Goal: Information Seeking & Learning: Learn about a topic

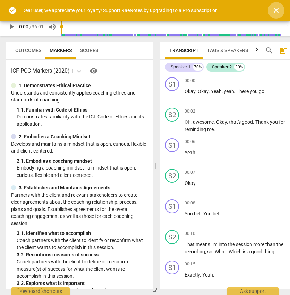
click at [228, 8] on span "close" at bounding box center [276, 10] width 8 height 8
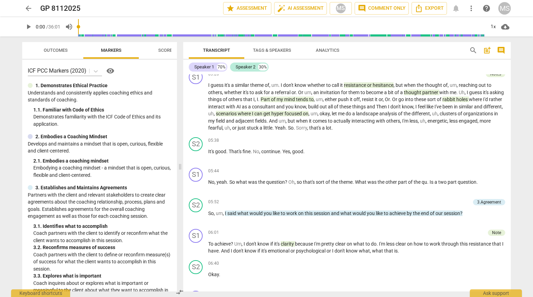
scroll to position [550, 0]
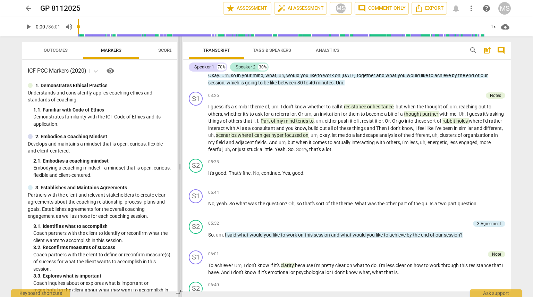
drag, startPoint x: 266, startPoint y: 140, endPoint x: 172, endPoint y: 150, distance: 94.2
click at [178, 150] on span at bounding box center [180, 166] width 4 height 260
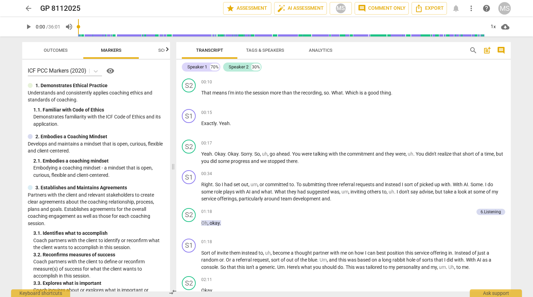
scroll to position [0, 0]
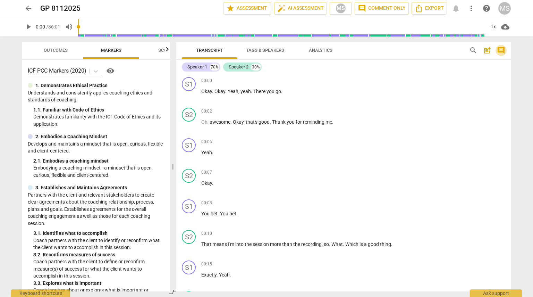
click at [228, 51] on span "comment" at bounding box center [501, 50] width 8 height 8
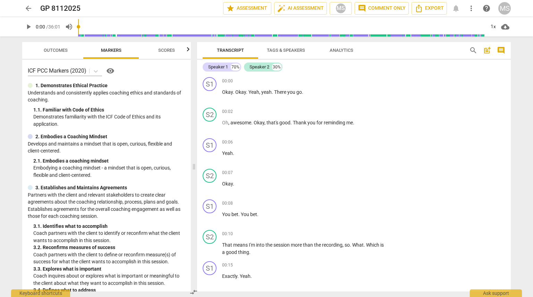
click at [228, 51] on span "comment" at bounding box center [501, 50] width 8 height 8
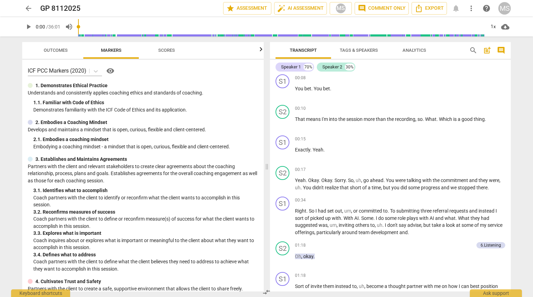
scroll to position [125, 0]
click at [228, 48] on span "comment" at bounding box center [501, 50] width 8 height 8
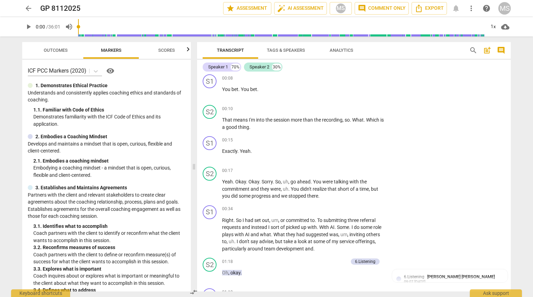
click at [228, 48] on span "comment" at bounding box center [501, 50] width 8 height 8
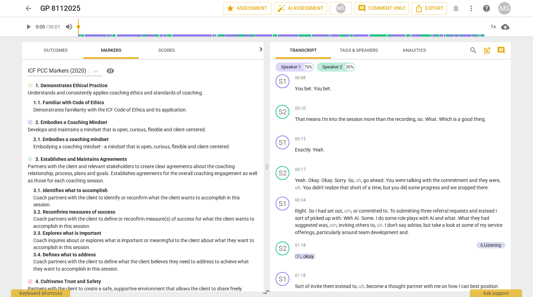
click at [228, 48] on span "comment" at bounding box center [501, 50] width 8 height 8
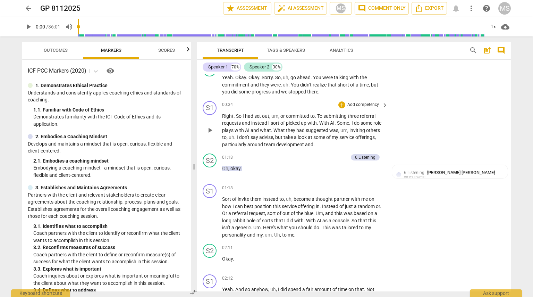
scroll to position [237, 0]
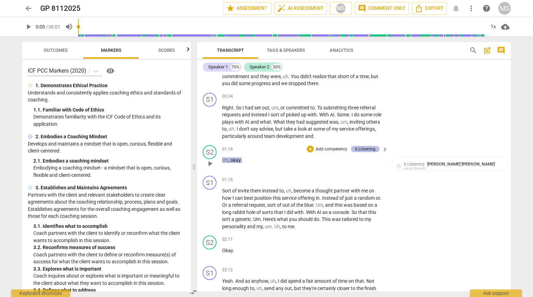
click at [228, 147] on div "6.Listening" at bounding box center [365, 149] width 29 height 6
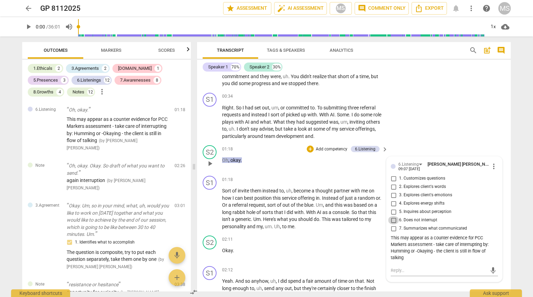
click at [228, 218] on input "6. Does not interrupt" at bounding box center [393, 220] width 11 height 8
checkbox input "true"
click at [228, 136] on div "S1 play_arrow pause 00:34 + Add competency keyboard_arrow_right Right . So I ha…" at bounding box center [354, 116] width 314 height 53
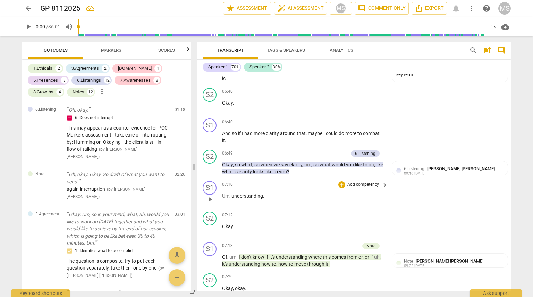
scroll to position [853, 0]
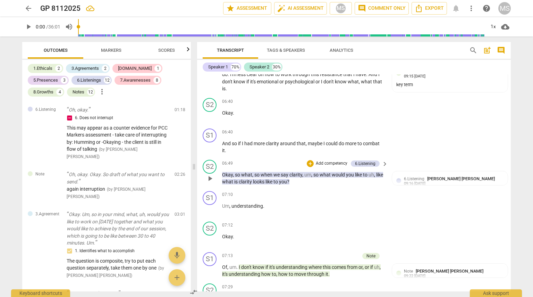
click at [228, 160] on p "Add competency" at bounding box center [331, 163] width 33 height 6
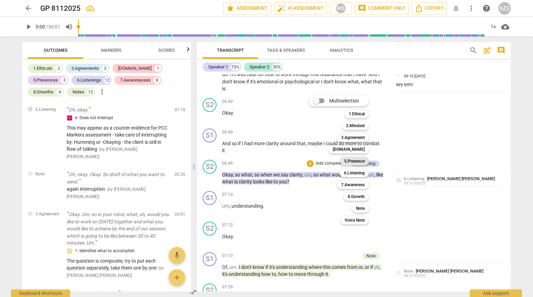
click at [228, 164] on b "5.Presence" at bounding box center [354, 161] width 20 height 8
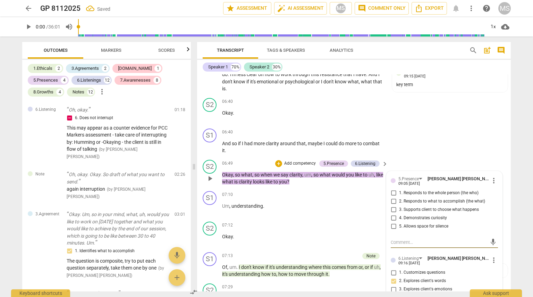
scroll to position [414, 0]
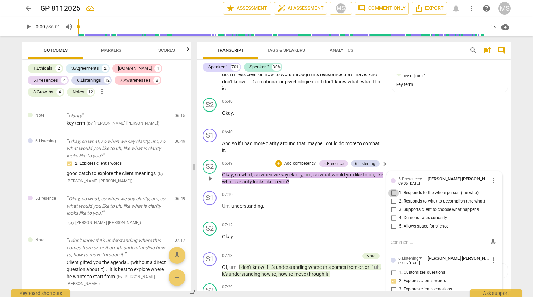
click at [228, 191] on input "1. Responds to the whole person (the who)" at bounding box center [393, 193] width 11 height 8
checkbox input "true"
click at [228, 145] on div "S1 play_arrow pause 06:40 + Add competency keyboard_arrow_right And so if I had…" at bounding box center [354, 141] width 314 height 31
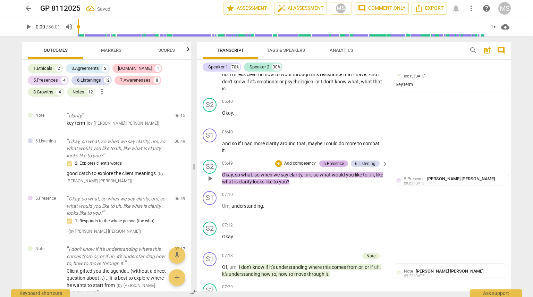
click at [228, 160] on div "5.Presence" at bounding box center [333, 163] width 20 height 6
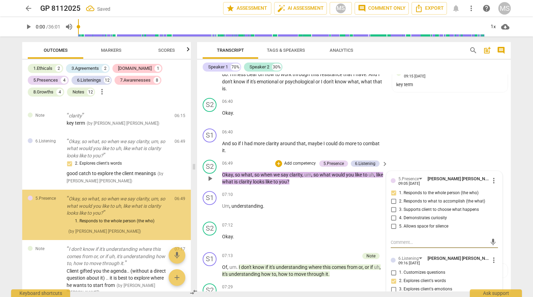
scroll to position [419, 0]
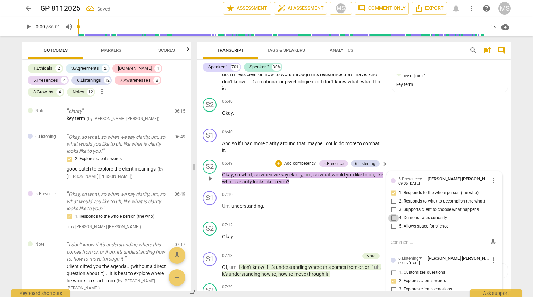
click at [228, 214] on input "4. Demonstrates curiosity" at bounding box center [393, 218] width 11 height 8
checkbox input "true"
click at [228, 157] on div "S2 play_arrow pause 06:49 + Add competency 5.Presence 6.Listening keyboard_arro…" at bounding box center [354, 172] width 314 height 31
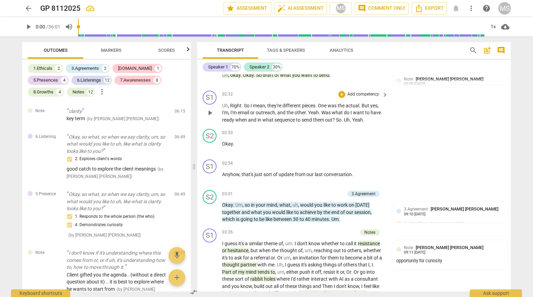
scroll to position [483, 0]
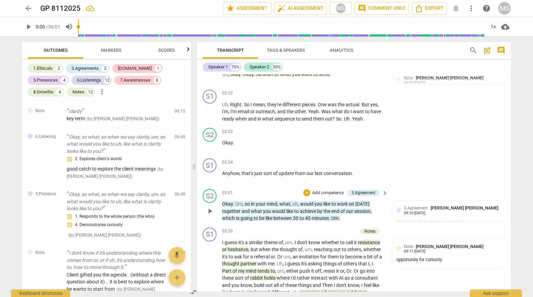
click at [228, 190] on p "Add competency" at bounding box center [328, 193] width 33 height 6
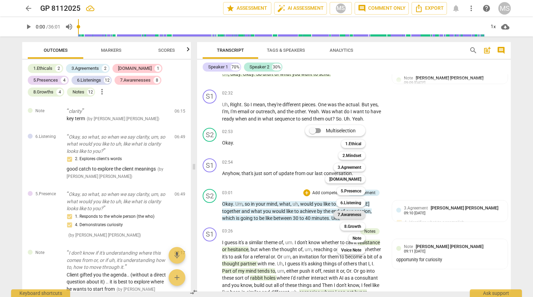
click at [228, 217] on b "7.Awareness" at bounding box center [350, 214] width 24 height 8
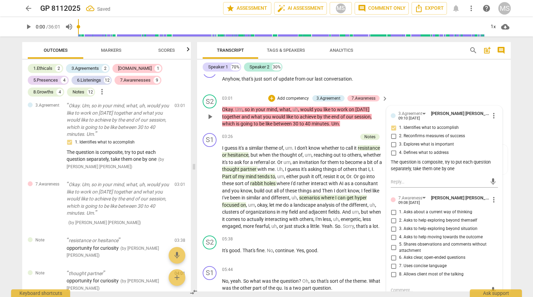
scroll to position [586, 0]
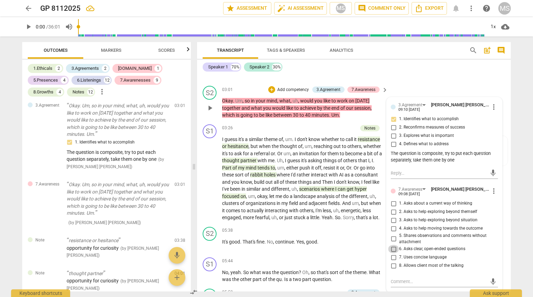
click at [228, 247] on input "6. Asks clear, open-ended questions" at bounding box center [393, 249] width 11 height 8
checkbox input "true"
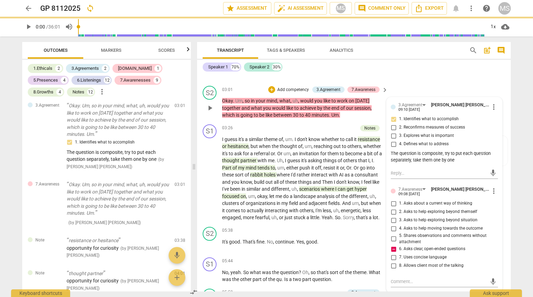
click at [228, 88] on div "S2 play_arrow pause 03:01 + Add competency 3.Agreement 7.Awareness keyboard_arr…" at bounding box center [354, 102] width 314 height 39
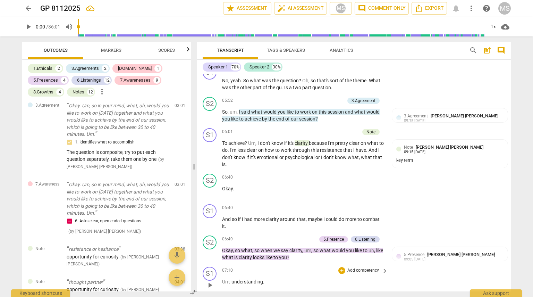
scroll to position [755, 0]
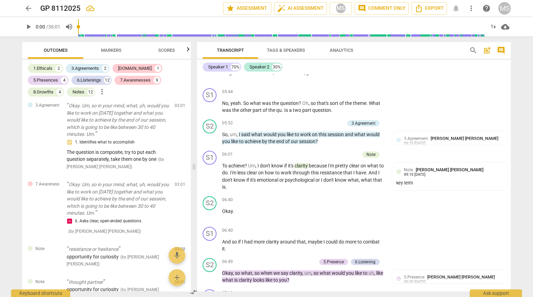
click at [98, 50] on span "Markers" at bounding box center [111, 50] width 37 height 9
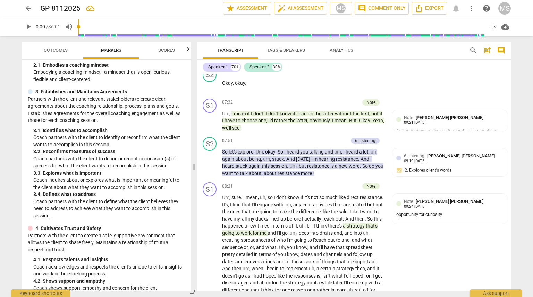
scroll to position [965, 0]
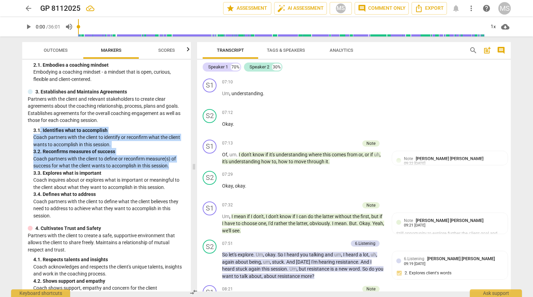
drag, startPoint x: 41, startPoint y: 129, endPoint x: 172, endPoint y: 165, distance: 136.3
click at [172, 165] on div "3. Establishes and Maintains Agreements Partners with the client and relevant s…" at bounding box center [107, 153] width 158 height 131
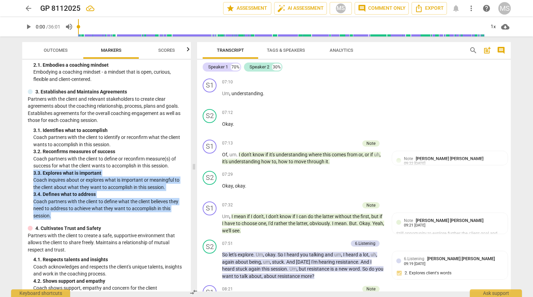
drag, startPoint x: 32, startPoint y: 174, endPoint x: 158, endPoint y: 218, distance: 133.9
click at [158, 218] on div "3. Establishes and Maintains Agreements Partners with the client and relevant s…" at bounding box center [107, 153] width 158 height 131
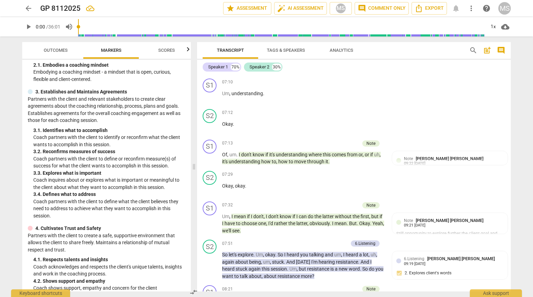
click at [32, 162] on div "3. Establishes and Maintains Agreements Partners with the client and relevant s…" at bounding box center [107, 153] width 158 height 131
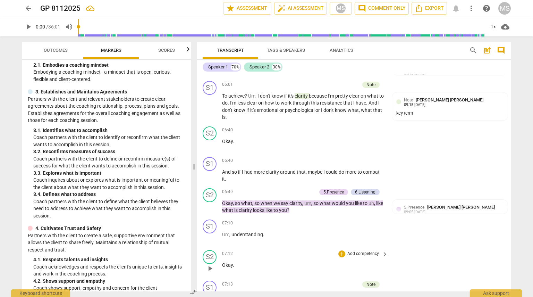
scroll to position [837, 0]
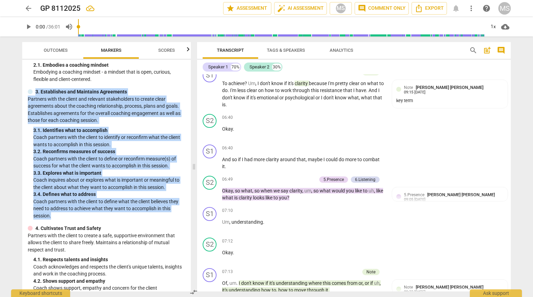
drag, startPoint x: 35, startPoint y: 92, endPoint x: 174, endPoint y: 215, distance: 185.6
click at [174, 215] on div "3. Establishes and Maintains Agreements Partners with the client and relevant s…" at bounding box center [107, 153] width 158 height 131
click at [32, 171] on div "3. Establishes and Maintains Agreements Partners with the client and relevant s…" at bounding box center [107, 153] width 158 height 131
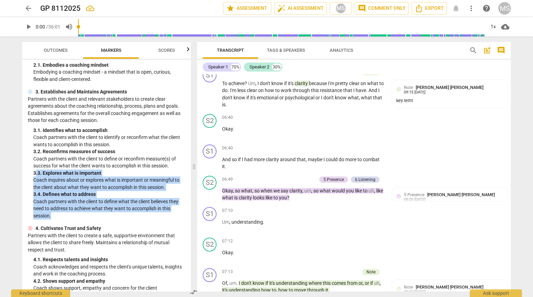
drag, startPoint x: 36, startPoint y: 171, endPoint x: 140, endPoint y: 214, distance: 112.6
click at [140, 214] on div "3. Establishes and Maintains Agreements Partners with the client and relevant s…" at bounding box center [107, 153] width 158 height 131
click at [140, 214] on p "Coach partners with the client to define what the client believes they need to …" at bounding box center [109, 209] width 152 height 22
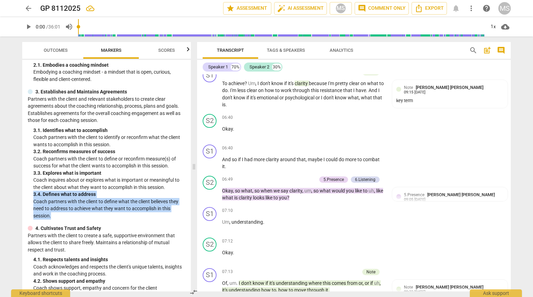
drag, startPoint x: 33, startPoint y: 194, endPoint x: 79, endPoint y: 216, distance: 50.4
click at [79, 216] on div "3. 4. Defines what to address Coach partners with the client to define what the…" at bounding box center [109, 205] width 152 height 28
click at [228, 235] on div "S2 play_arrow pause 07:12 + Add competency keyboard_arrow_right Okay ." at bounding box center [354, 250] width 314 height 31
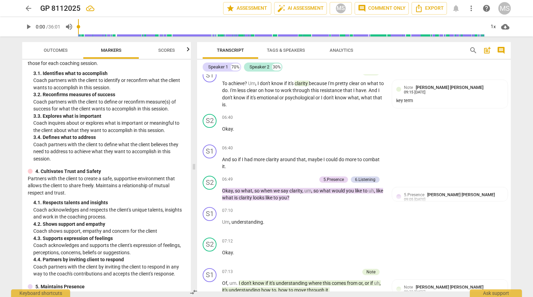
scroll to position [154, 0]
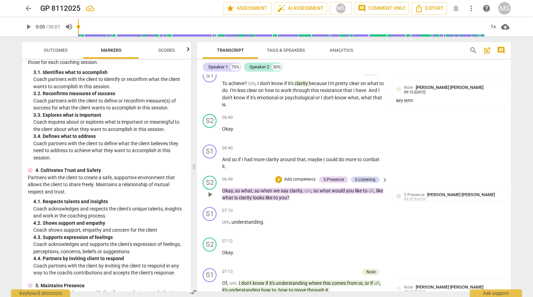
click at [228, 189] on span "we" at bounding box center [276, 191] width 7 height 6
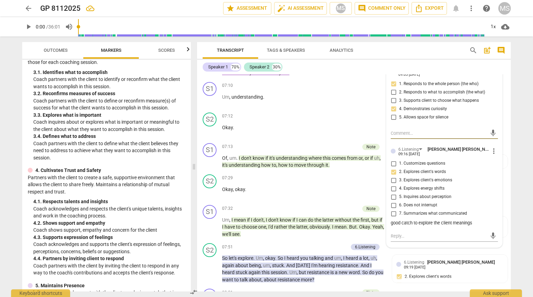
scroll to position [964, 0]
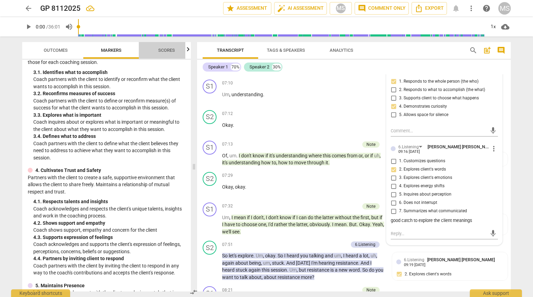
click at [163, 53] on span "Scores" at bounding box center [166, 50] width 33 height 9
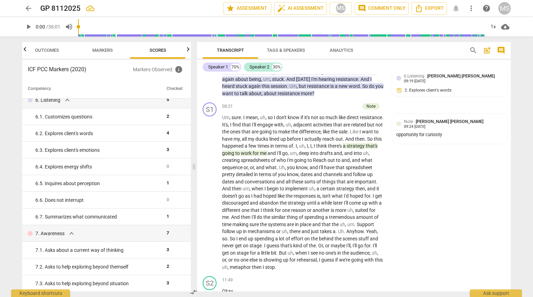
scroll to position [1149, 0]
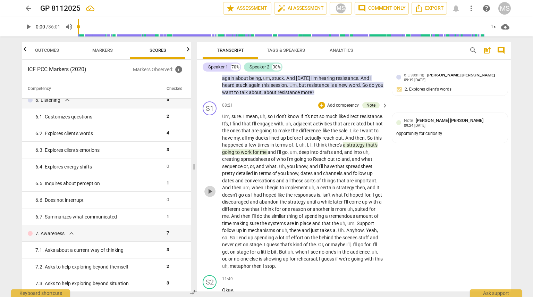
click at [210, 187] on span "play_arrow" at bounding box center [210, 191] width 8 height 8
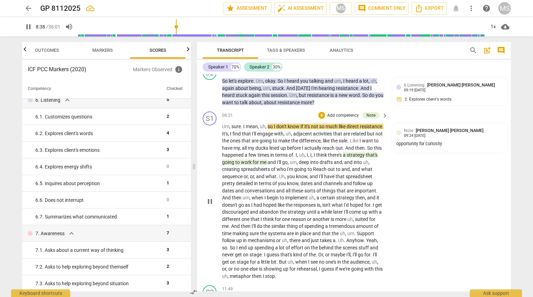
scroll to position [1131, 0]
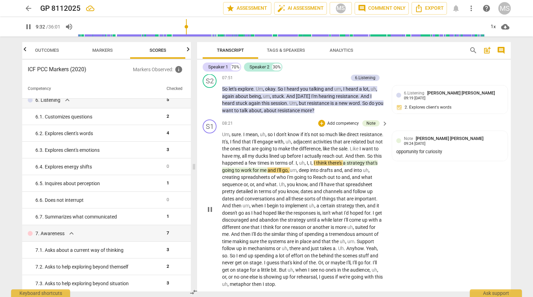
click at [208, 205] on span "pause" at bounding box center [210, 209] width 8 height 8
click at [209, 206] on span "play_arrow" at bounding box center [210, 209] width 8 height 8
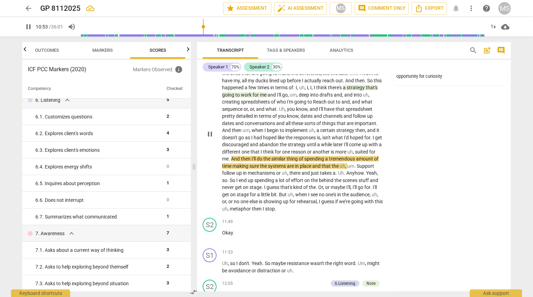
scroll to position [1214, 0]
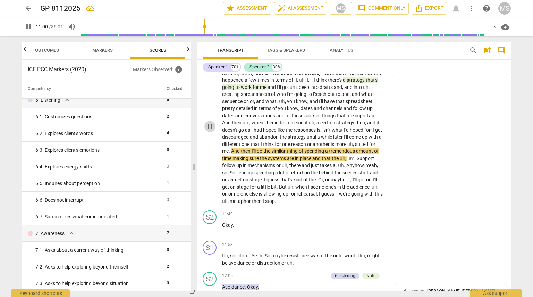
click at [210, 123] on span "pause" at bounding box center [210, 126] width 8 height 8
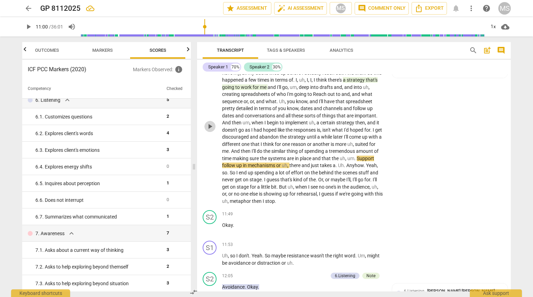
click at [208, 122] on span "play_arrow" at bounding box center [210, 126] width 8 height 8
click at [211, 122] on span "pause" at bounding box center [210, 126] width 8 height 8
click at [207, 124] on span "play_arrow" at bounding box center [210, 126] width 8 height 8
click at [208, 122] on span "pause" at bounding box center [210, 126] width 8 height 8
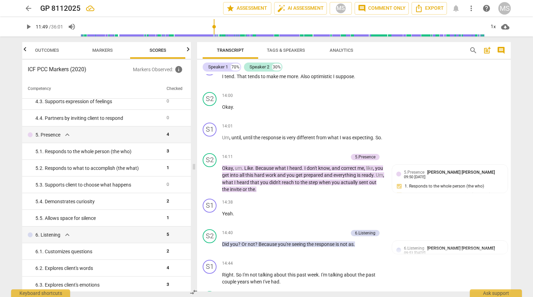
scroll to position [1926, 0]
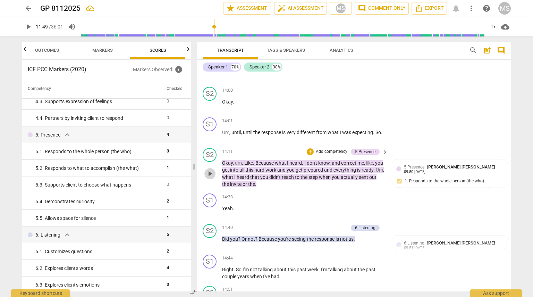
click at [207, 169] on span "play_arrow" at bounding box center [210, 173] width 8 height 8
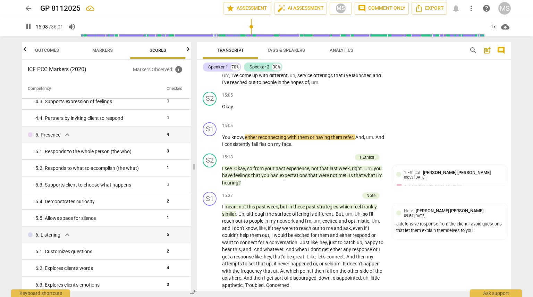
scroll to position [2189, 0]
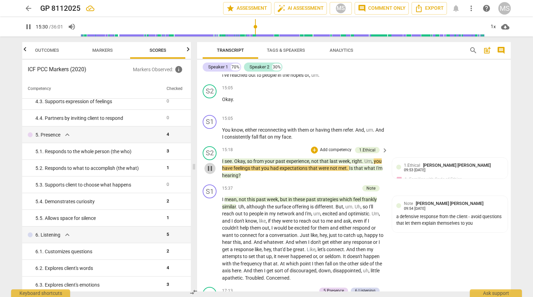
click at [210, 164] on span "pause" at bounding box center [210, 168] width 8 height 8
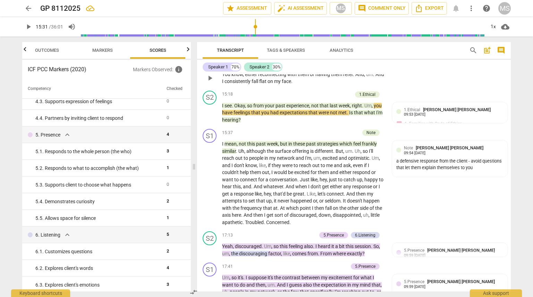
scroll to position [2245, 0]
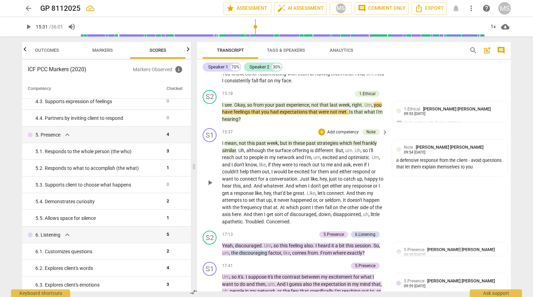
click at [210, 178] on span "play_arrow" at bounding box center [210, 182] width 8 height 8
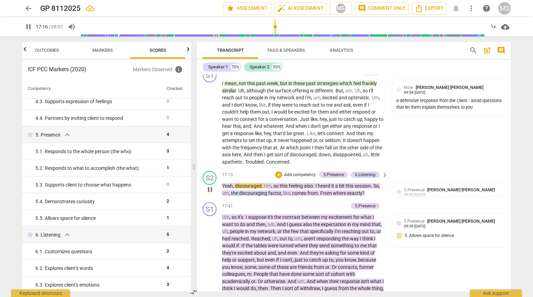
scroll to position [2297, 0]
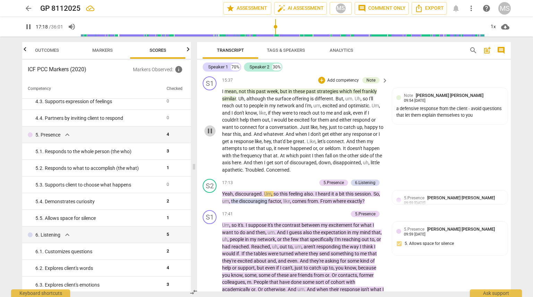
click at [210, 127] on span "pause" at bounding box center [210, 131] width 8 height 8
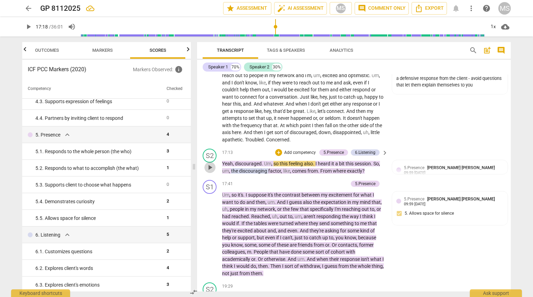
click at [211, 163] on span "play_arrow" at bounding box center [210, 167] width 8 height 8
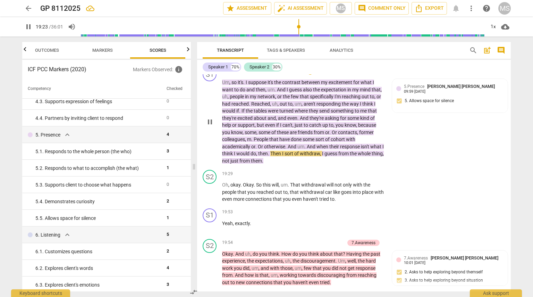
scroll to position [2451, 0]
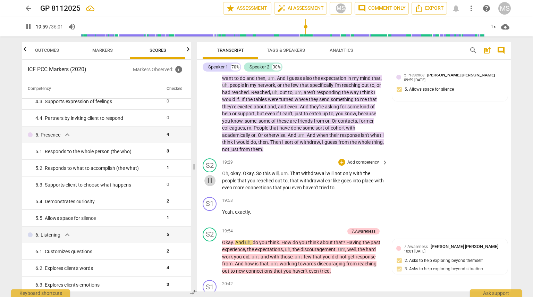
click at [211, 176] on span "pause" at bounding box center [210, 180] width 8 height 8
type input "1200"
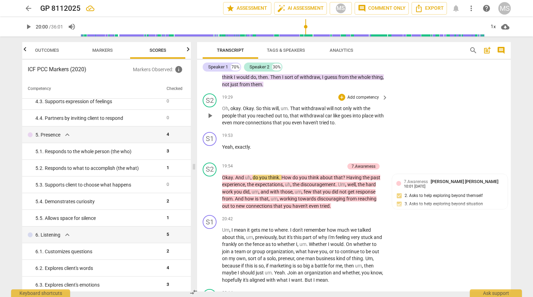
scroll to position [2491, 0]
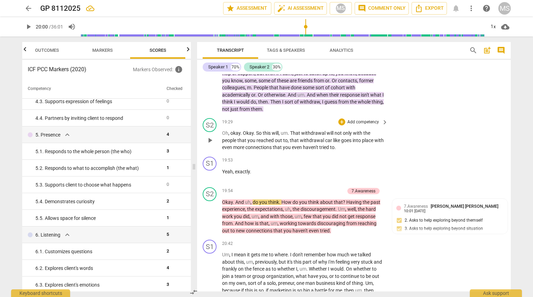
click at [228, 119] on p "Add competency" at bounding box center [363, 122] width 33 height 6
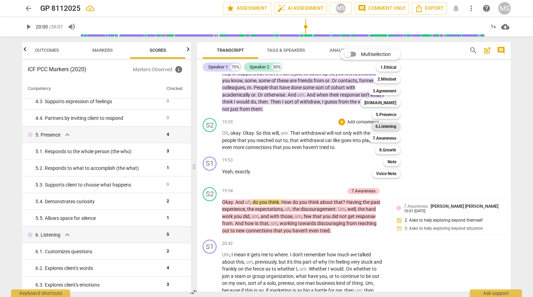
click at [228, 125] on b "6.Listening" at bounding box center [385, 126] width 21 height 8
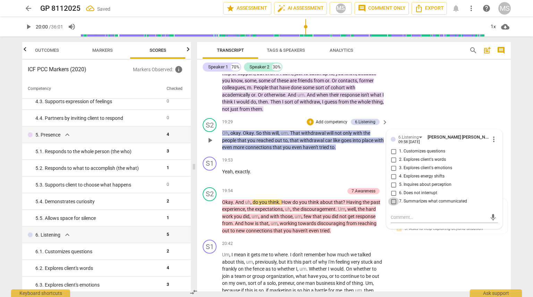
click at [228, 197] on input "7. Summarizes what communicated" at bounding box center [393, 201] width 11 height 8
checkbox input "true"
click at [228, 170] on div "19:53 + Add competency keyboard_arrow_right Yeah , exactly ." at bounding box center [305, 168] width 167 height 25
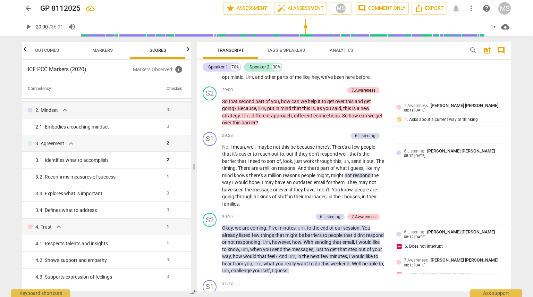
scroll to position [0, 0]
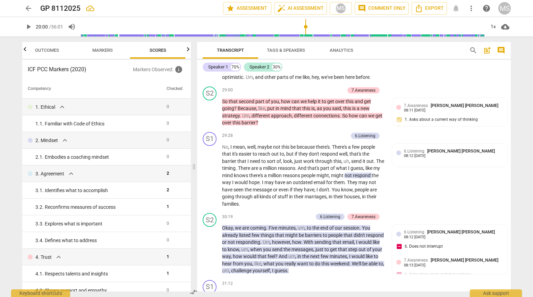
type input "1200"
